Goal: Task Accomplishment & Management: Manage account settings

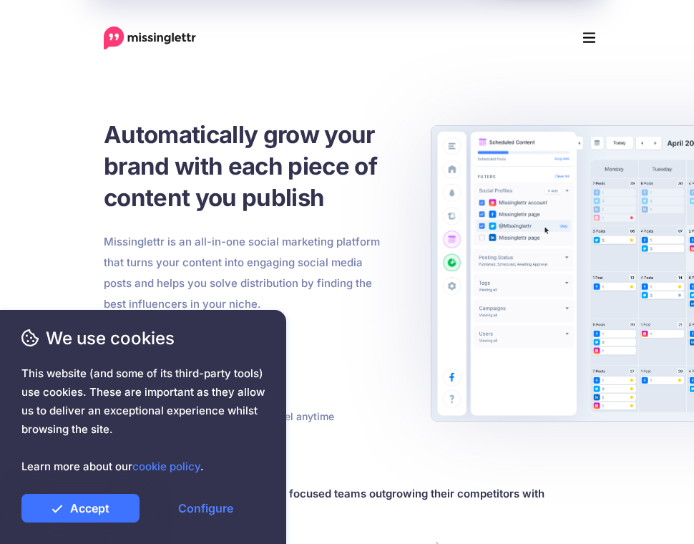
click at [98, 497] on link "Accept" at bounding box center [80, 508] width 118 height 29
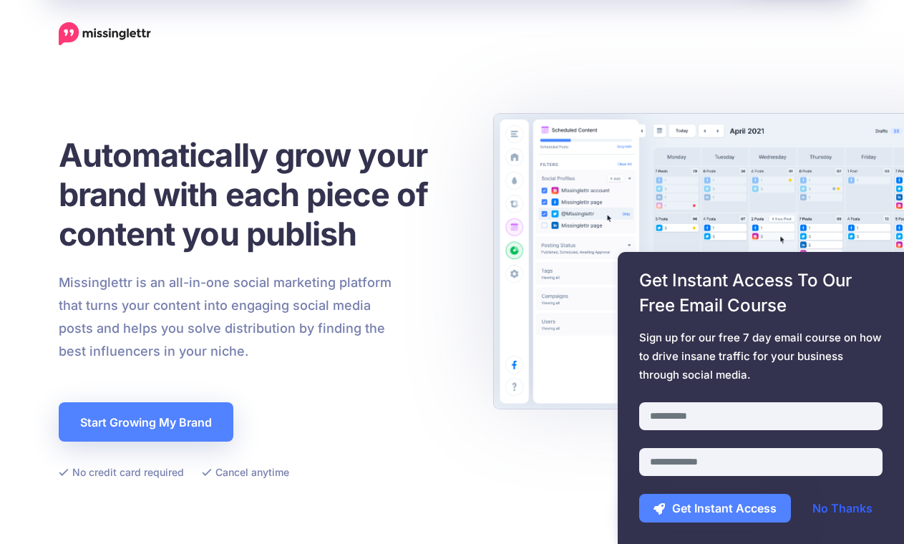
click at [693, 512] on link "No Thanks" at bounding box center [842, 508] width 89 height 29
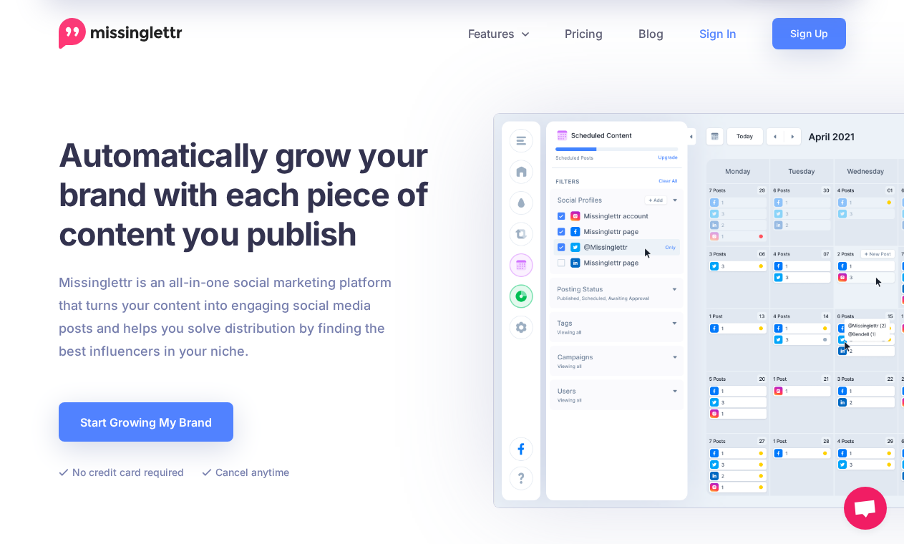
click at [708, 29] on link "Sign In" at bounding box center [717, 33] width 73 height 31
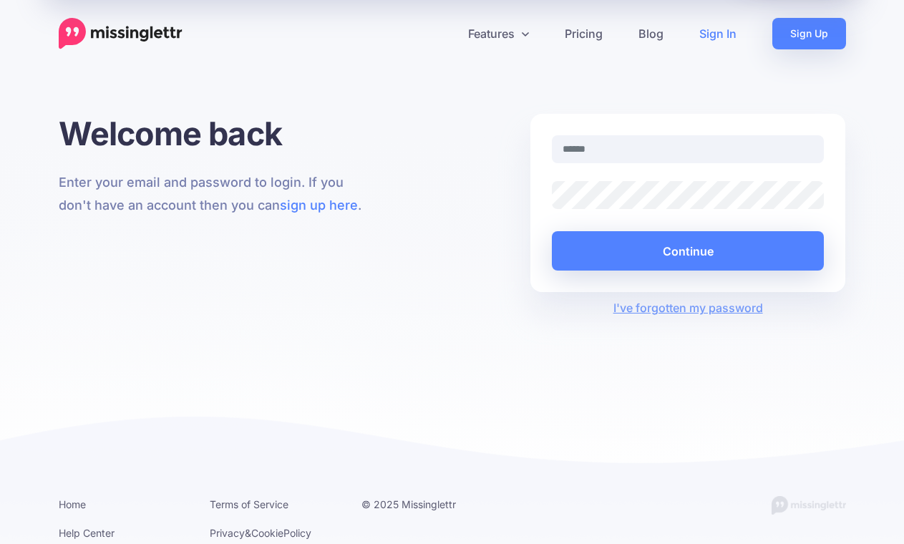
type input "**********"
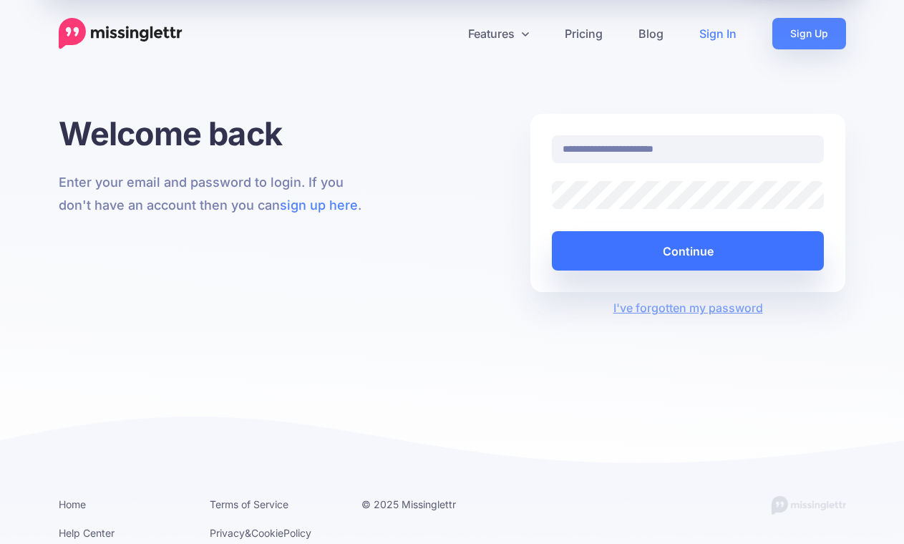
click at [689, 250] on button "Continue" at bounding box center [688, 250] width 273 height 39
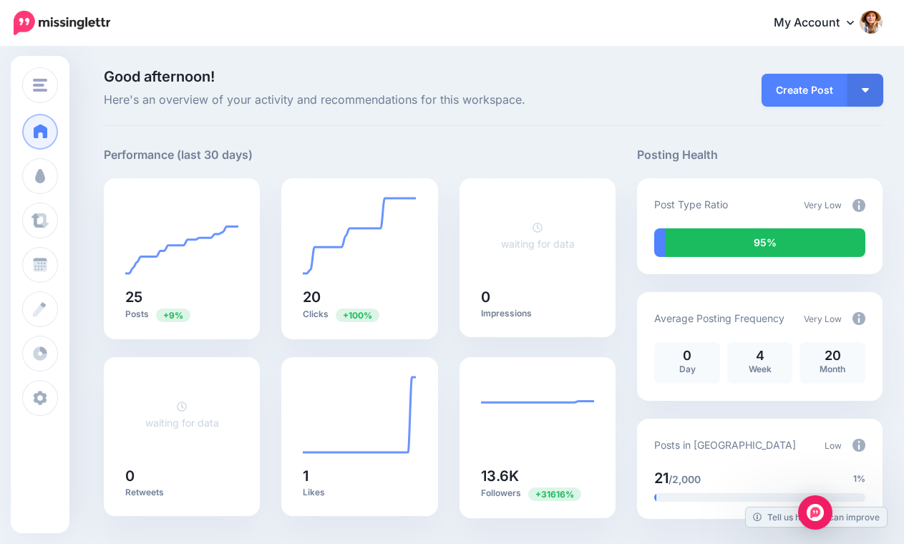
click at [811, 29] on link "My Account" at bounding box center [820, 23] width 123 height 35
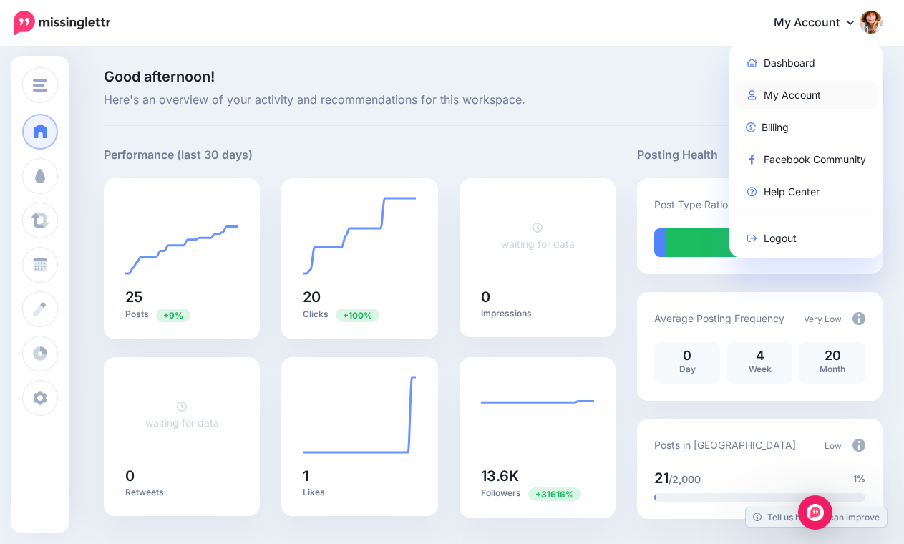
click at [791, 87] on link "My Account" at bounding box center [806, 95] width 142 height 28
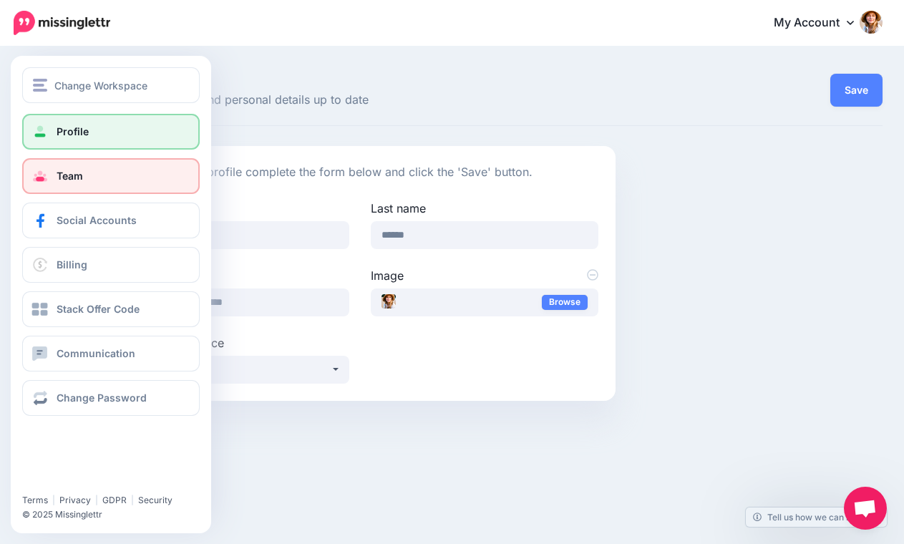
click at [59, 174] on span "Team" at bounding box center [70, 176] width 26 height 12
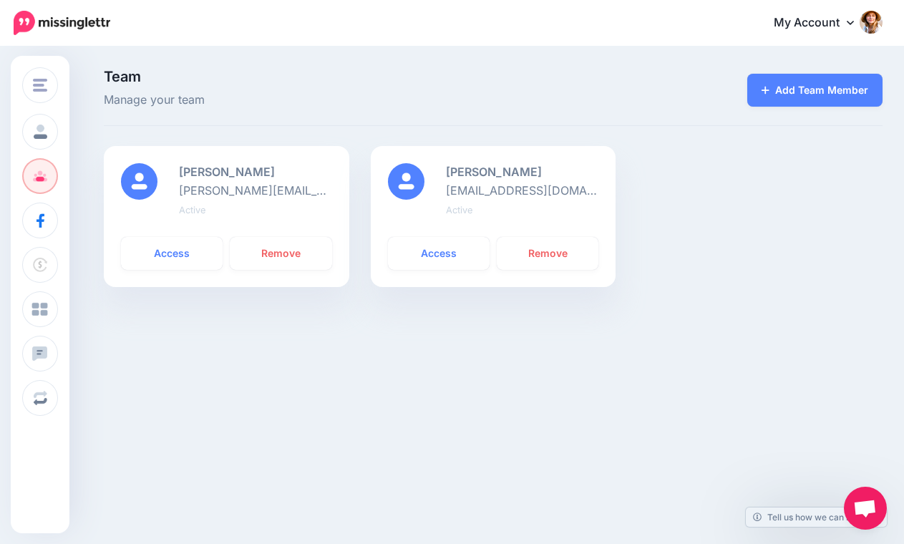
click at [477, 348] on div "Change Workspace GlobalMac IT Add Workspace Profile Team Social Accounts Billin…" at bounding box center [452, 248] width 904 height 400
click at [555, 251] on link "Remove" at bounding box center [548, 253] width 102 height 33
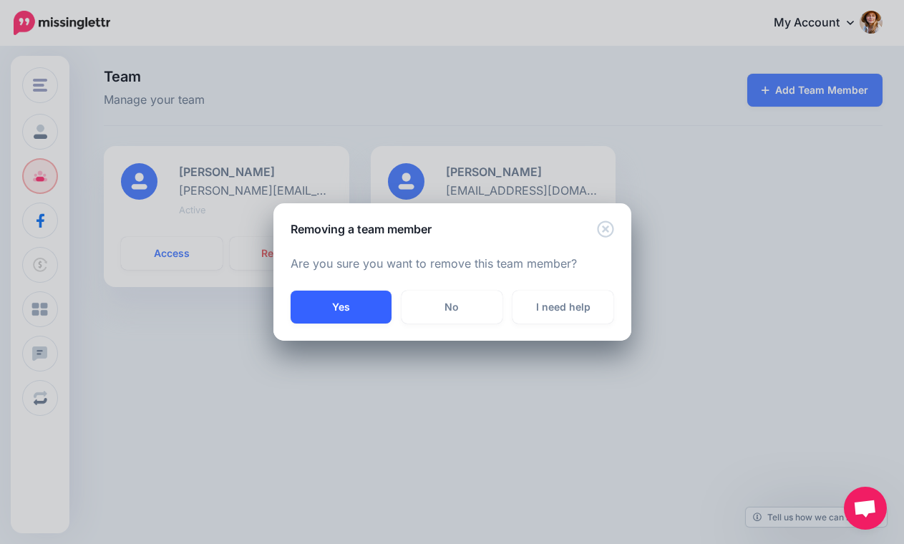
click at [346, 306] on button "Yes" at bounding box center [340, 306] width 101 height 33
